Goal: Task Accomplishment & Management: Complete application form

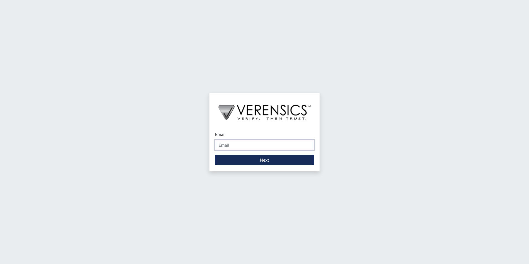
click at [248, 146] on input "Email" at bounding box center [264, 145] width 99 height 11
type input "[PERSON_NAME][EMAIL_ADDRESS][DOMAIN_NAME]"
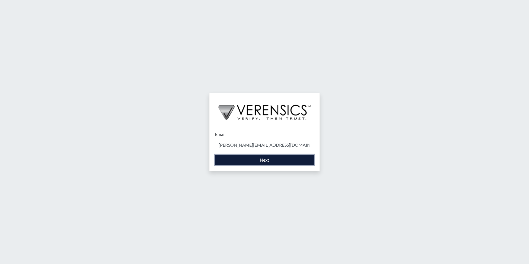
click at [254, 160] on button "Next" at bounding box center [264, 160] width 99 height 11
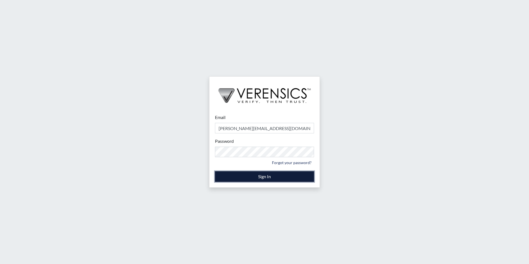
click at [261, 176] on button "Sign In" at bounding box center [264, 176] width 99 height 11
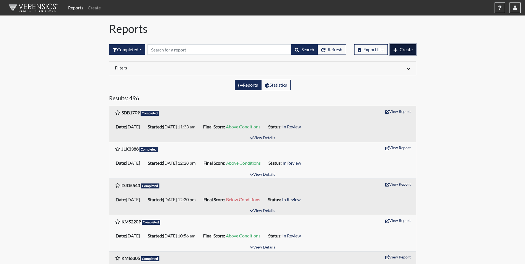
click at [402, 51] on span "Create" at bounding box center [405, 49] width 13 height 5
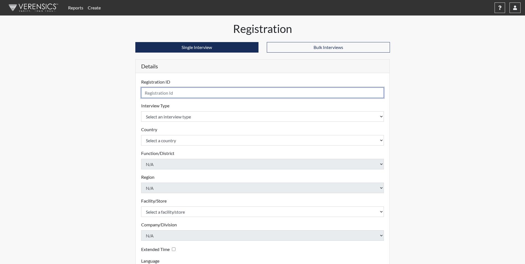
click at [180, 93] on input "text" at bounding box center [262, 92] width 243 height 11
type input "TJW5132"
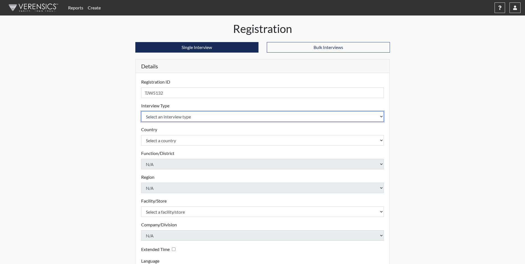
click at [204, 120] on select "Select an interview type Corrections Pre-Employment" at bounding box center [262, 116] width 243 height 11
select select "ff733e93-e1bf-11ea-9c9f-0eff0cf7eb8f"
click at [141, 111] on select "Select an interview type Corrections Pre-Employment" at bounding box center [262, 116] width 243 height 11
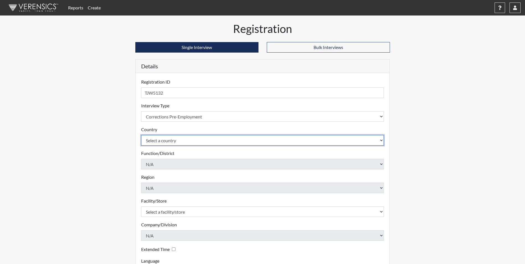
click at [204, 143] on select "Select a country [GEOGRAPHIC_DATA] [GEOGRAPHIC_DATA]" at bounding box center [262, 140] width 243 height 11
select select "united-states-of-[GEOGRAPHIC_DATA]"
click at [141, 135] on select "Select a country [GEOGRAPHIC_DATA] [GEOGRAPHIC_DATA]" at bounding box center [262, 140] width 243 height 11
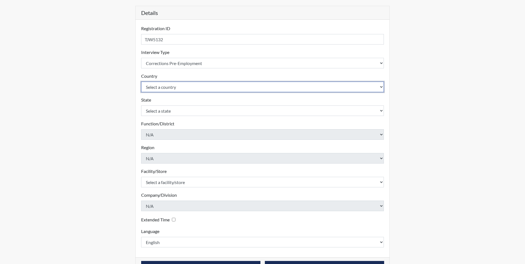
scroll to position [55, 0]
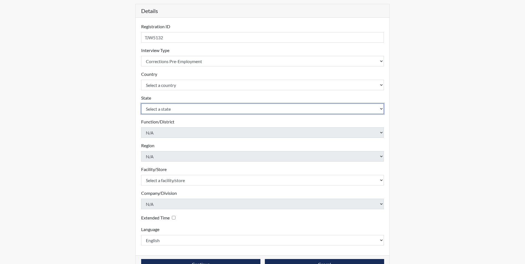
click at [197, 109] on select "Select a state [US_STATE] [US_STATE] [US_STATE] [US_STATE] [US_STATE] [US_STATE…" at bounding box center [262, 108] width 243 height 11
select select "GA"
click at [141, 103] on select "Select a state [US_STATE] [US_STATE] [US_STATE] [US_STATE] [US_STATE] [US_STATE…" at bounding box center [262, 108] width 243 height 11
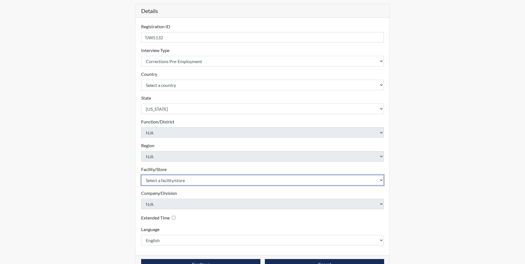
click at [191, 181] on select "Select a facility/store Valdosta SP" at bounding box center [262, 180] width 243 height 11
select select "96ac6cf4-fbd2-4878-b4f5-77d924e0624a"
click at [141, 175] on select "Select a facility/store Valdosta SP" at bounding box center [262, 180] width 243 height 11
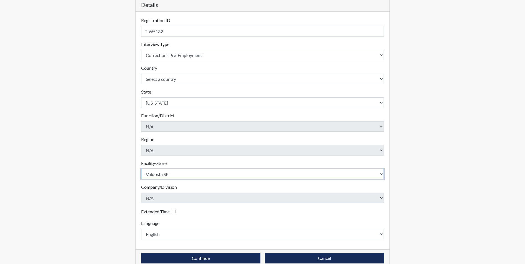
scroll to position [71, 0]
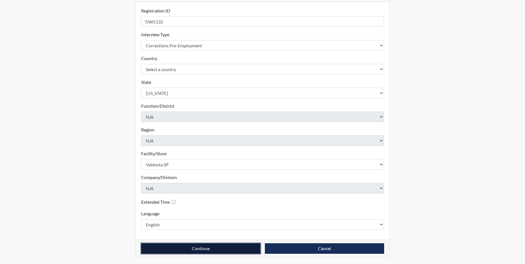
click at [202, 252] on button "Continue" at bounding box center [200, 248] width 119 height 11
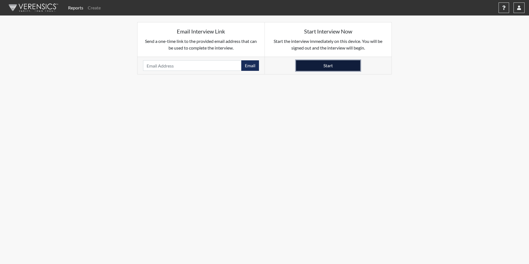
click at [327, 66] on button "Start" at bounding box center [328, 65] width 64 height 11
